Goal: Information Seeking & Learning: Check status

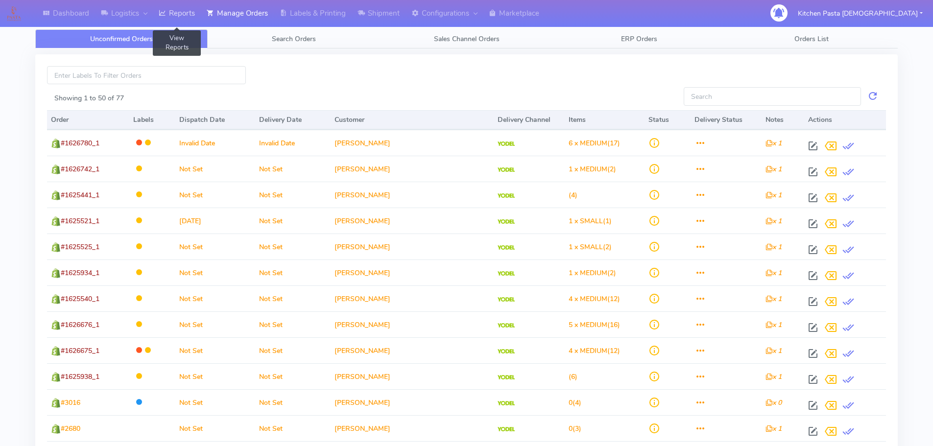
click at [183, 8] on link "Reports" at bounding box center [177, 13] width 48 height 27
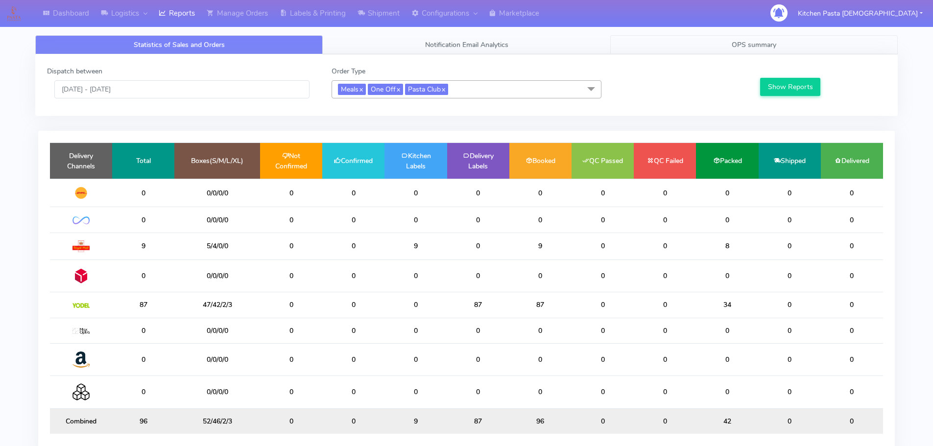
drag, startPoint x: 643, startPoint y: 56, endPoint x: 647, endPoint y: 51, distance: 6.2
click at [643, 56] on div "Dispatch between [DATE] - [DATE] Order Type Meals x One Off x Pasta Club x Sele…" at bounding box center [466, 85] width 863 height 62
click at [654, 43] on link "OPS summary" at bounding box center [754, 44] width 288 height 19
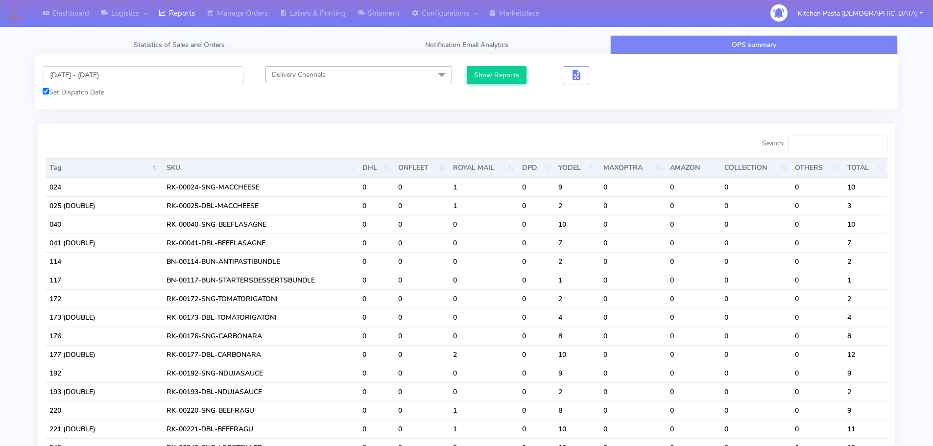
click at [97, 67] on input "[DATE] - [DATE]" at bounding box center [143, 75] width 201 height 18
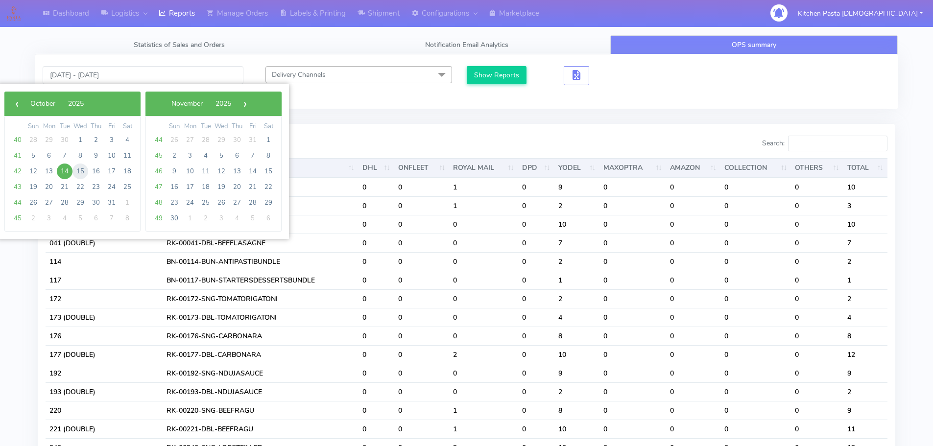
click at [75, 172] on span "15" at bounding box center [80, 172] width 16 height 16
type input "[DATE] - [DATE]"
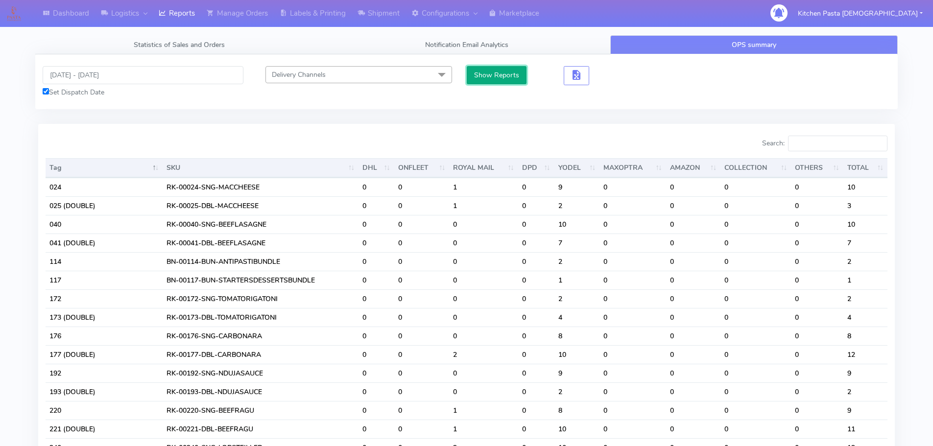
click at [512, 79] on button "Show Reports" at bounding box center [497, 75] width 60 height 18
click at [834, 144] on input "Search:" at bounding box center [837, 144] width 99 height 16
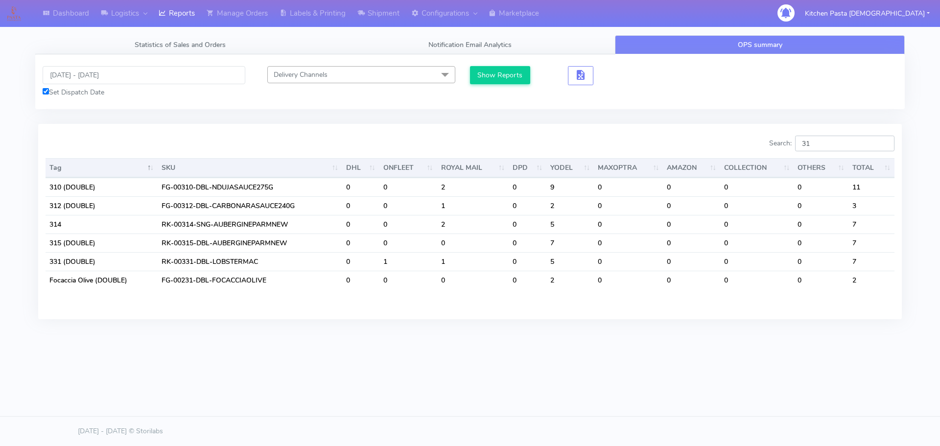
type input "3"
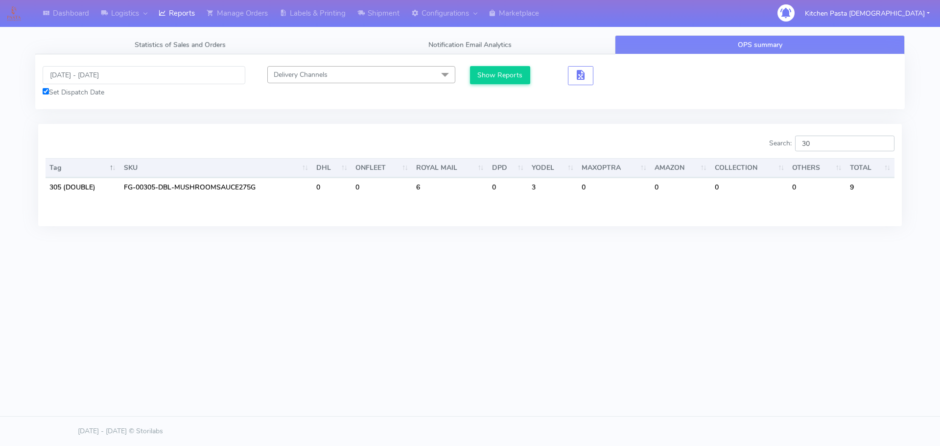
type input "3"
